Goal: Task Accomplishment & Management: Use online tool/utility

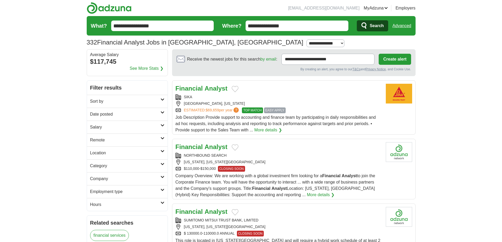
click at [375, 30] on span "Search" at bounding box center [377, 26] width 14 height 11
click at [291, 28] on input "**********" at bounding box center [297, 26] width 103 height 11
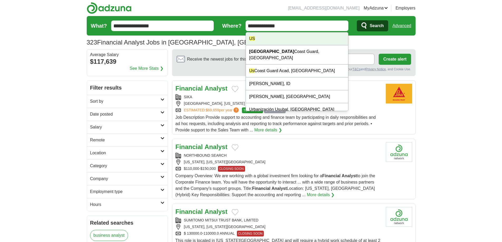
click at [286, 40] on div "US" at bounding box center [297, 38] width 102 height 13
type input "**"
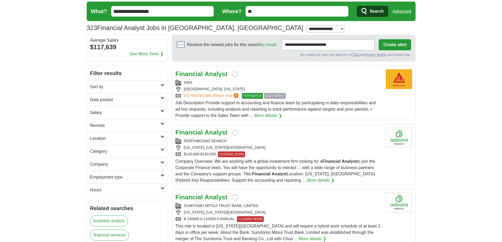
scroll to position [26, 0]
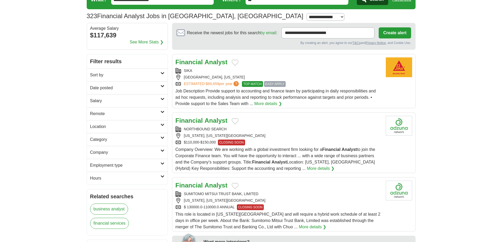
click at [125, 89] on h2 "Date posted" at bounding box center [125, 88] width 70 height 6
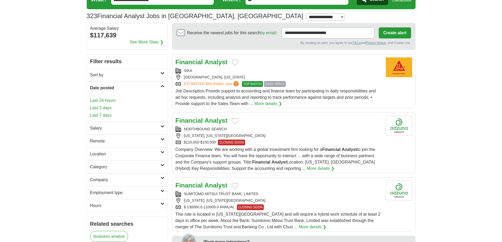
click at [110, 101] on link "Last 24 hours" at bounding box center [127, 101] width 74 height 6
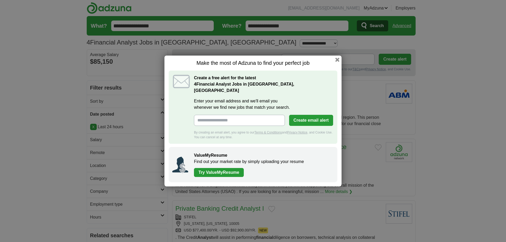
click at [336, 66] on h1 "Make the most of Adzuna to find your perfect job" at bounding box center [253, 63] width 169 height 7
click at [336, 63] on button "button" at bounding box center [338, 60] width 6 height 6
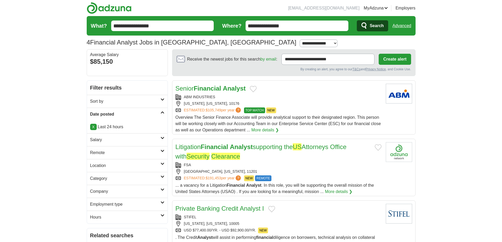
click at [297, 99] on div "ABM INDUSTRIES" at bounding box center [279, 97] width 206 height 6
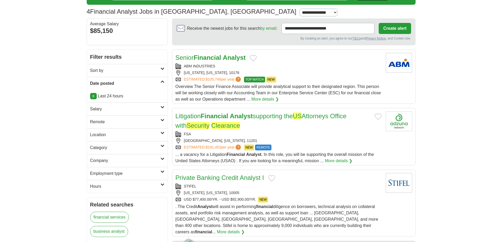
scroll to position [132, 0]
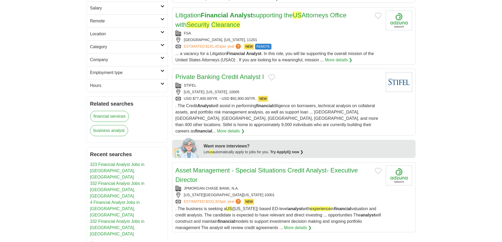
click at [302, 88] on div "STIFEL" at bounding box center [279, 86] width 206 height 6
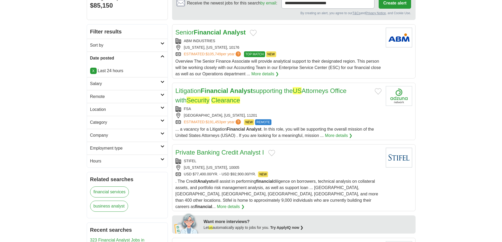
scroll to position [0, 0]
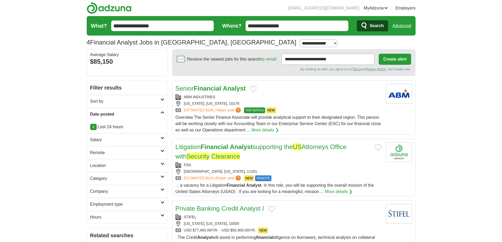
click at [295, 28] on input "**********" at bounding box center [297, 26] width 103 height 11
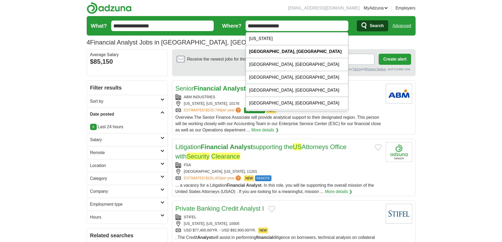
click at [295, 28] on input "**********" at bounding box center [297, 26] width 103 height 11
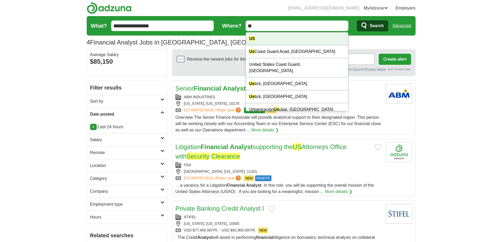
type input "**"
click at [284, 40] on div "US" at bounding box center [297, 38] width 102 height 13
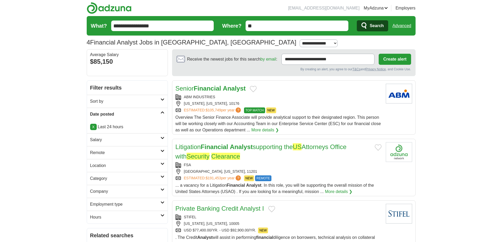
click at [373, 24] on span "Search" at bounding box center [377, 26] width 14 height 11
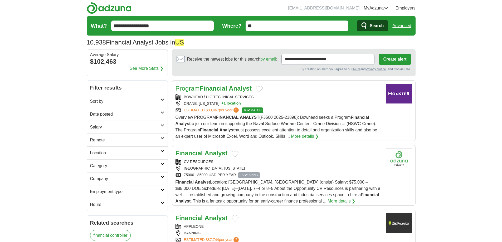
click at [142, 115] on h2 "Date posted" at bounding box center [125, 114] width 70 height 6
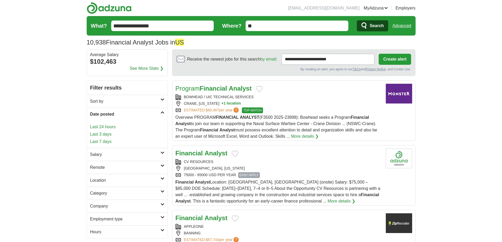
click at [112, 128] on link "Last 24 hours" at bounding box center [127, 127] width 74 height 6
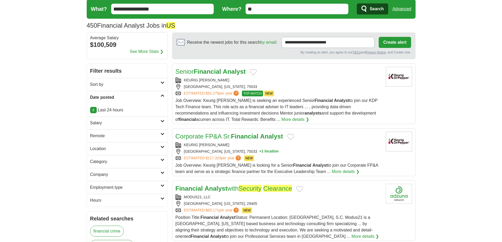
scroll to position [26, 0]
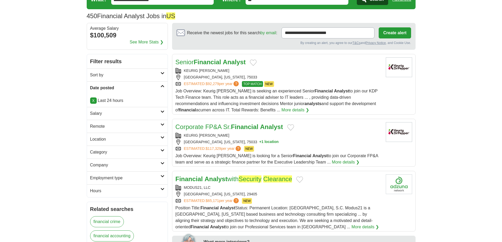
click at [317, 77] on div "FRISCO, TEXAS, 75033" at bounding box center [279, 78] width 206 height 6
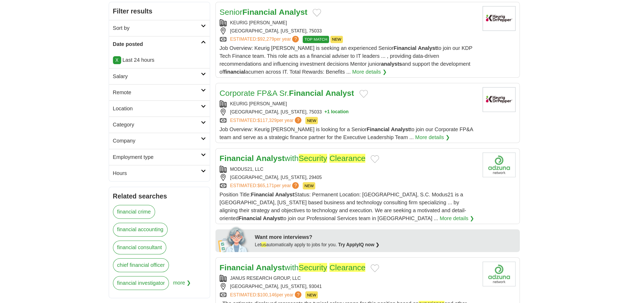
scroll to position [79, 0]
click at [324, 76] on div "Corporate FP&A Sr. Financial Analyst" at bounding box center [279, 74] width 206 height 9
click at [322, 136] on div "MODUS21, LLC" at bounding box center [279, 135] width 206 height 6
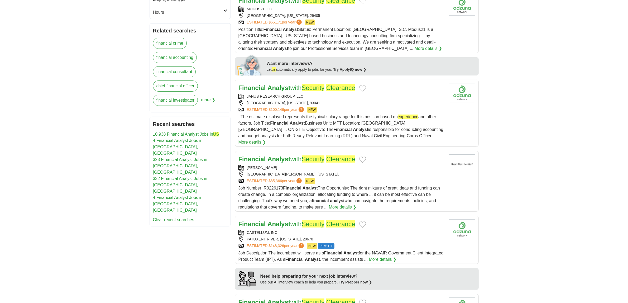
scroll to position [244, 0]
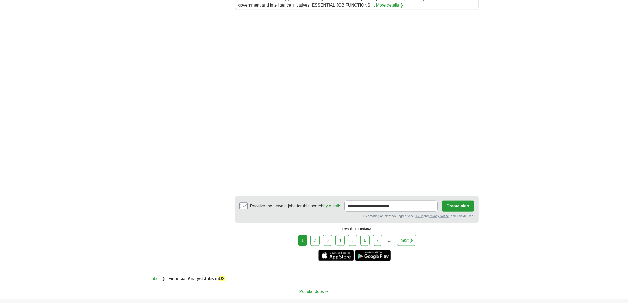
scroll to position [749, 0]
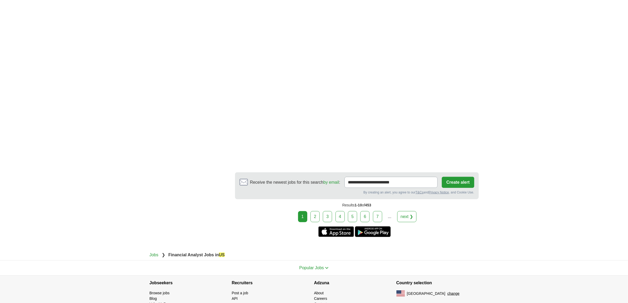
click at [313, 211] on link "2" at bounding box center [314, 216] width 9 height 11
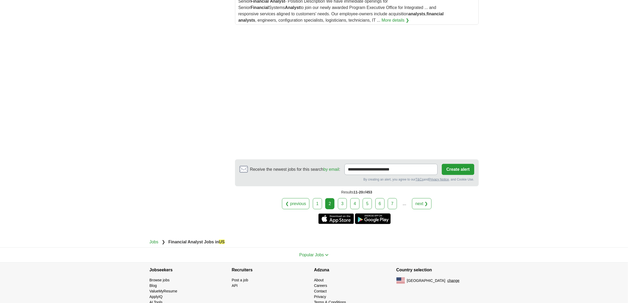
scroll to position [692, 0]
click at [341, 197] on link "3" at bounding box center [342, 202] width 9 height 11
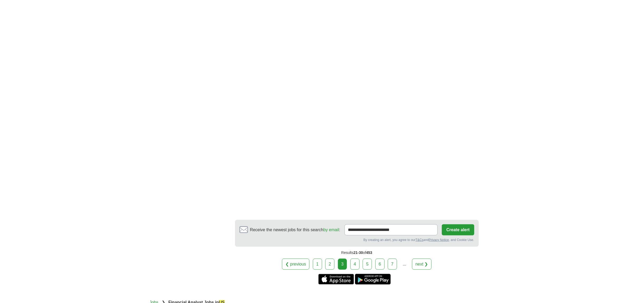
scroll to position [791, 0]
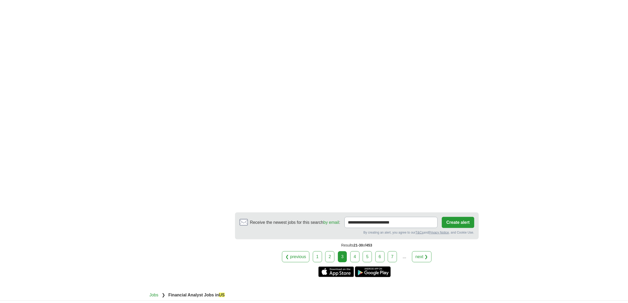
click at [350, 251] on link "4" at bounding box center [354, 256] width 9 height 11
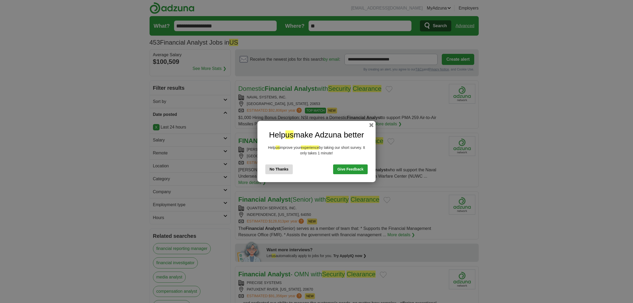
click at [277, 171] on button "No Thanks" at bounding box center [278, 169] width 27 height 10
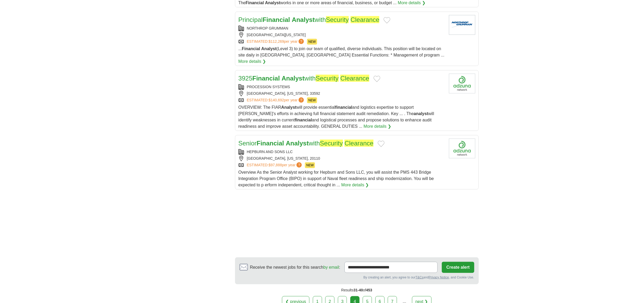
scroll to position [593, 0]
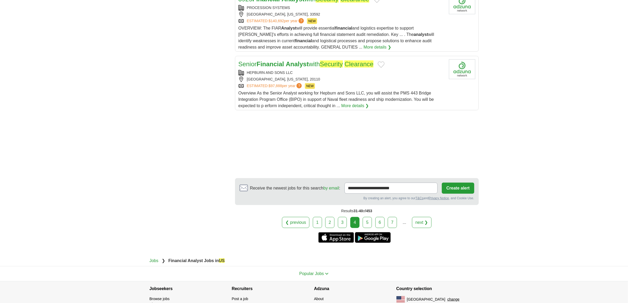
click at [364, 217] on link "5" at bounding box center [367, 222] width 9 height 11
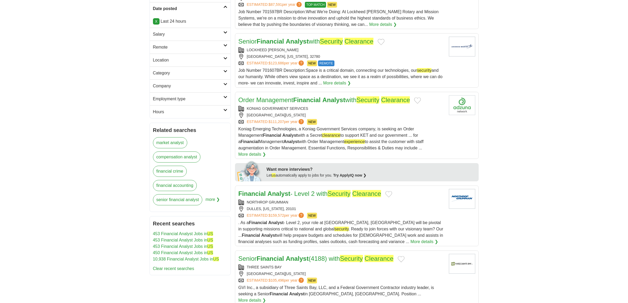
scroll to position [41, 0]
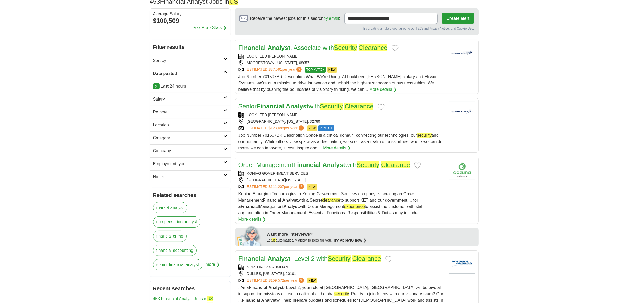
click at [210, 138] on h2 "Category" at bounding box center [188, 138] width 70 height 6
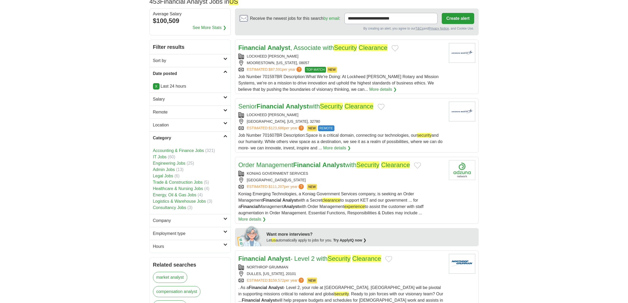
click at [210, 138] on h2 "Category" at bounding box center [188, 138] width 70 height 6
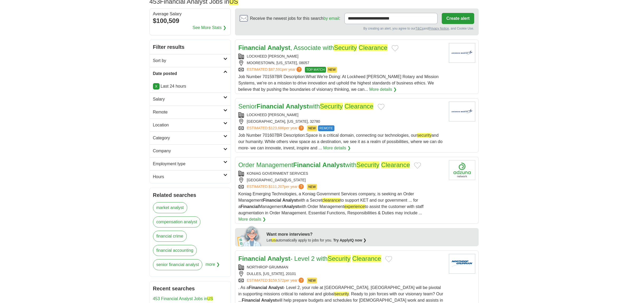
click at [210, 125] on h2 "Location" at bounding box center [188, 125] width 70 height 6
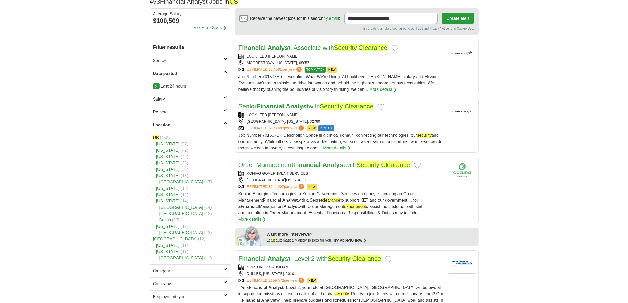
click at [210, 125] on h2 "Location" at bounding box center [188, 125] width 70 height 6
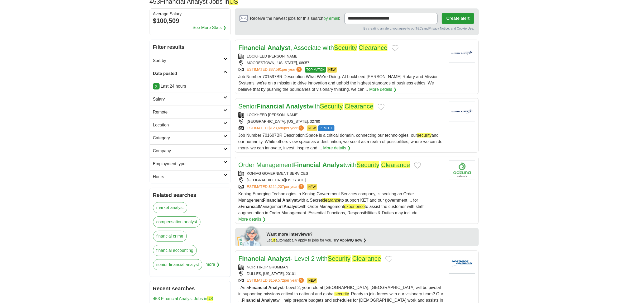
click at [213, 111] on h2 "Remote" at bounding box center [188, 112] width 70 height 6
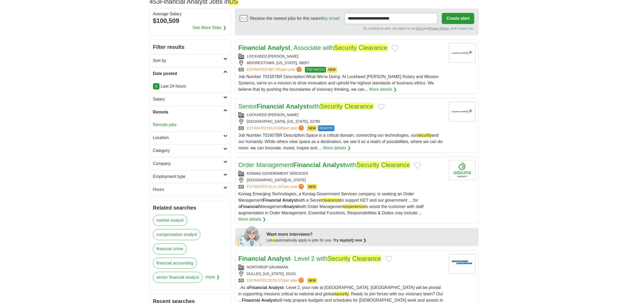
click at [213, 111] on h2 "Remote" at bounding box center [188, 112] width 70 height 6
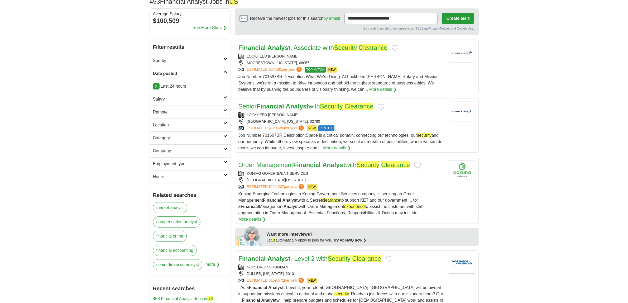
click at [211, 102] on h2 "Salary" at bounding box center [188, 99] width 70 height 6
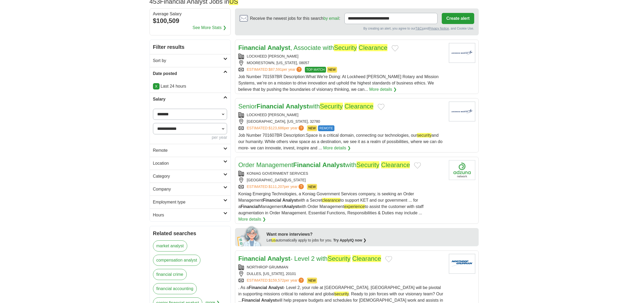
click at [211, 102] on h2 "Salary" at bounding box center [188, 99] width 70 height 6
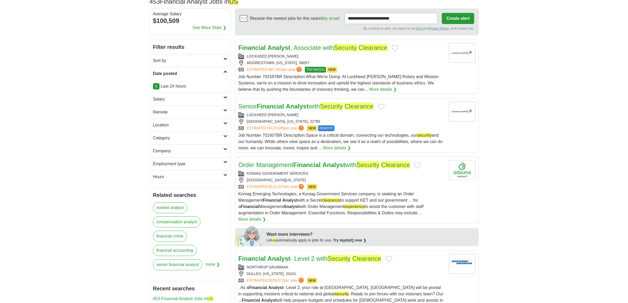
click at [210, 167] on h2 "Employment type" at bounding box center [188, 164] width 70 height 6
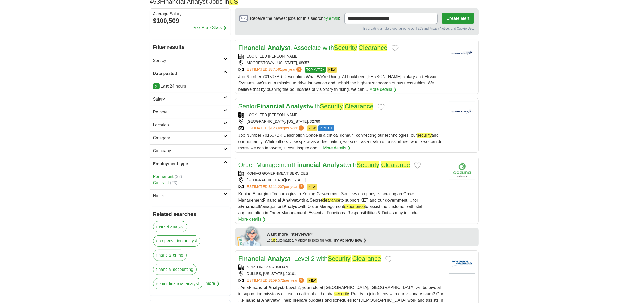
click at [210, 167] on h2 "Employment type" at bounding box center [188, 164] width 70 height 6
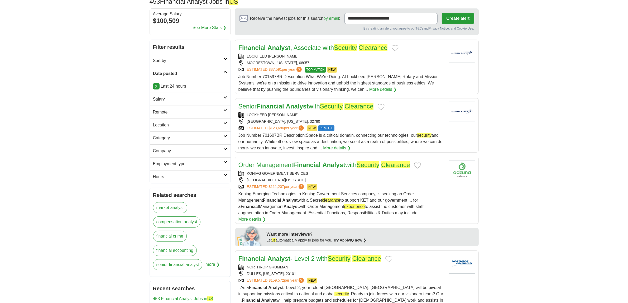
click at [213, 175] on h2 "Hours" at bounding box center [188, 177] width 70 height 6
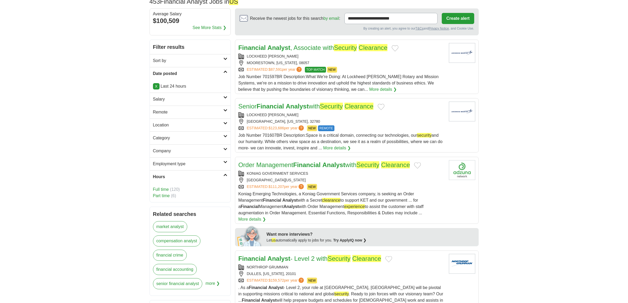
click at [213, 175] on h2 "Hours" at bounding box center [188, 177] width 70 height 6
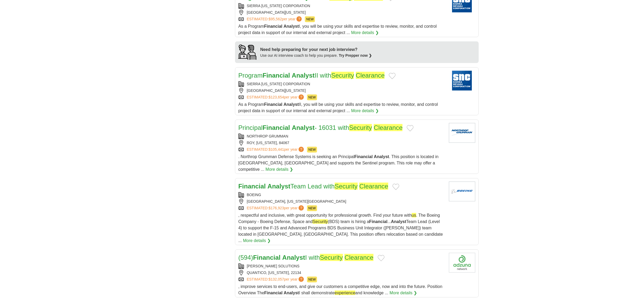
scroll to position [494, 0]
